Goal: Find contact information: Find contact information

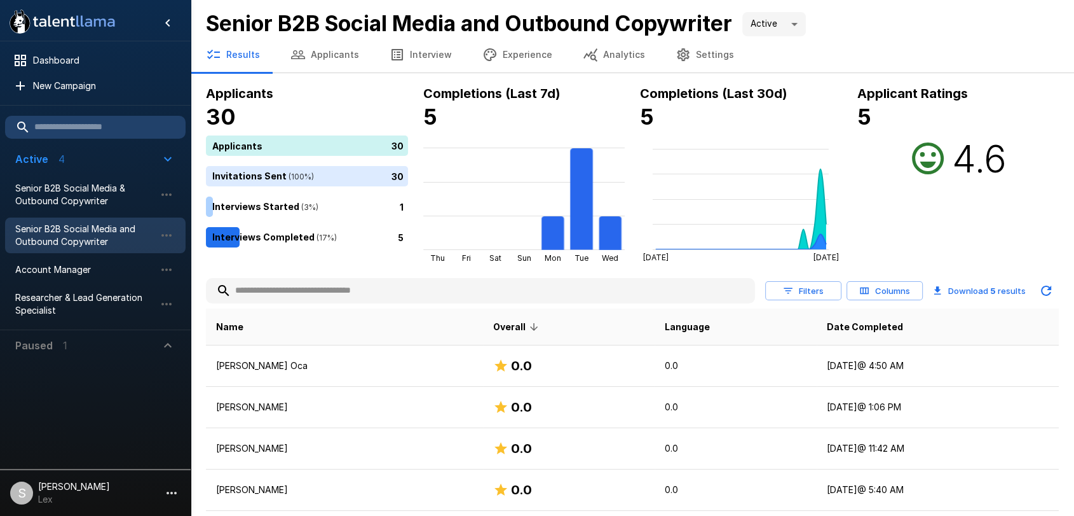
click at [328, 49] on button "Applicants" at bounding box center [324, 55] width 99 height 36
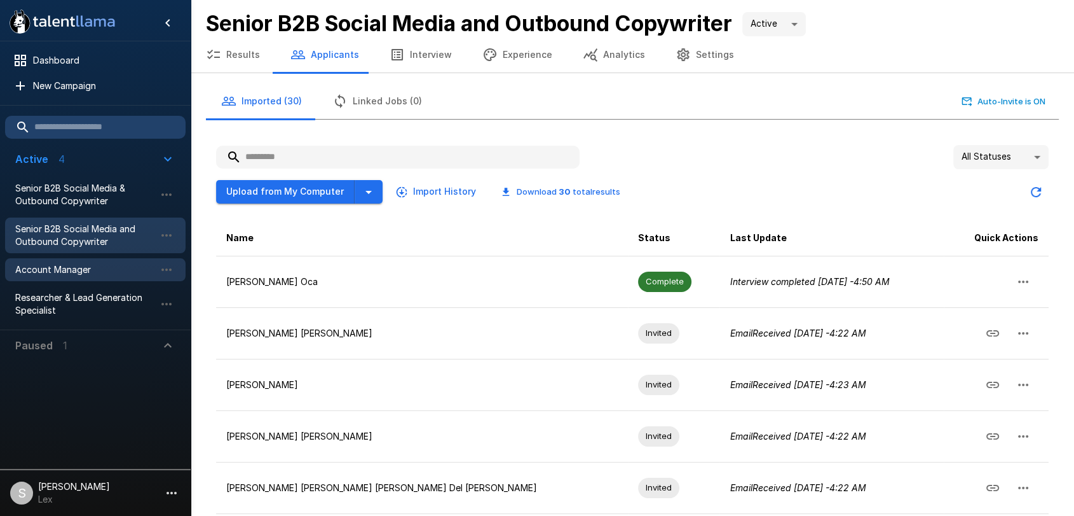
click at [63, 270] on span "Account Manager" at bounding box center [85, 269] width 140 height 13
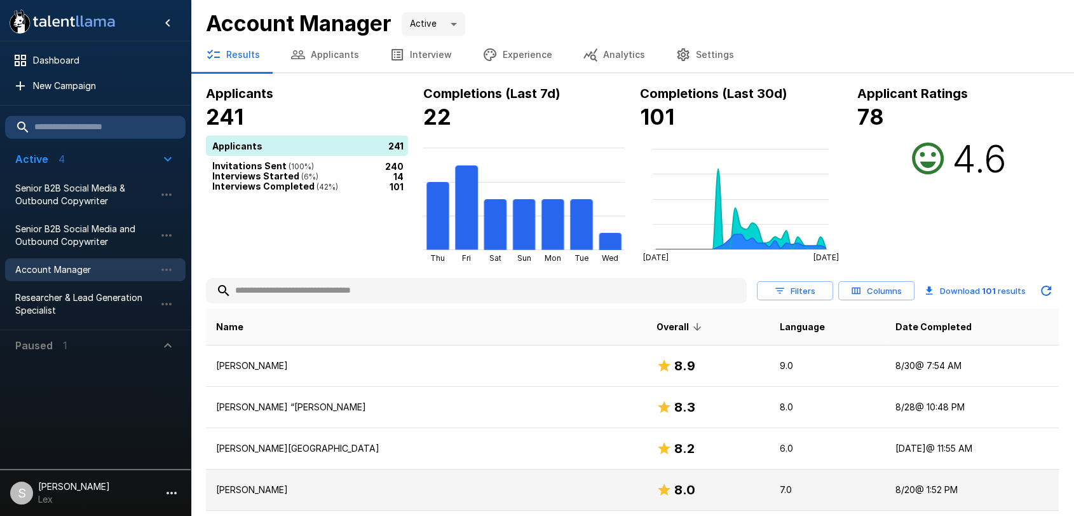
click at [265, 484] on p "[PERSON_NAME]" at bounding box center [426, 489] width 420 height 13
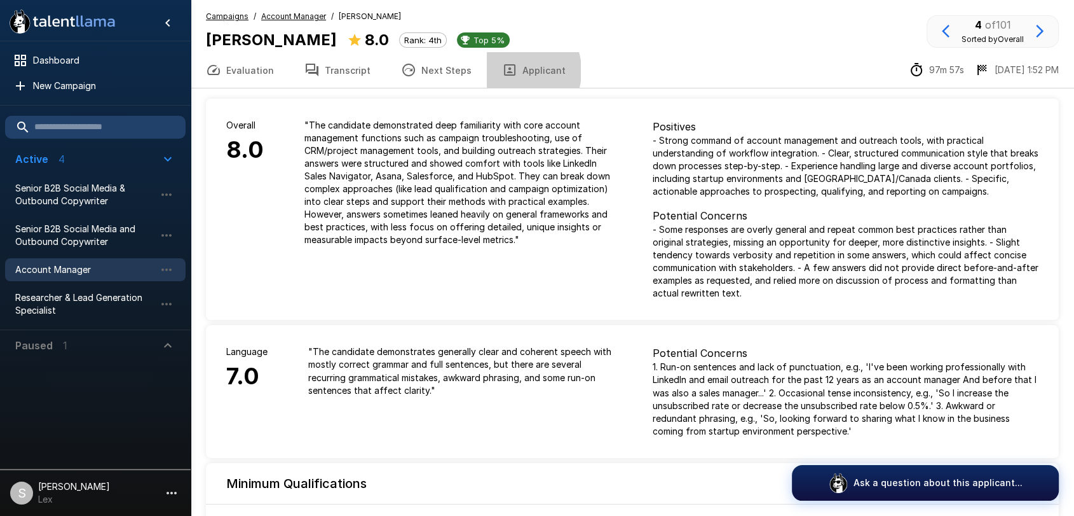
click at [503, 71] on icon "button" at bounding box center [509, 69] width 15 height 15
